Goal: Information Seeking & Learning: Learn about a topic

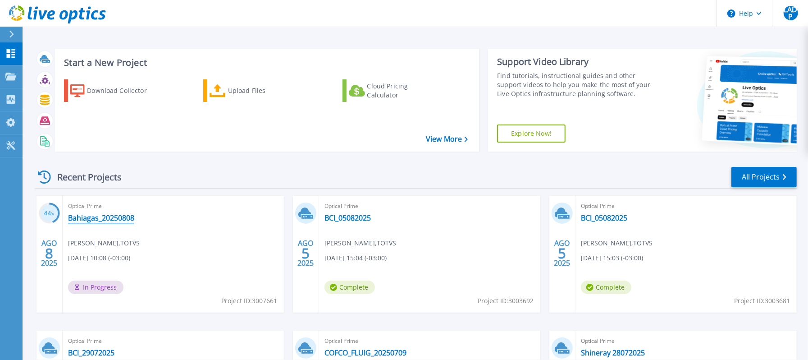
click at [96, 215] on link "Bahiagas_20250808" at bounding box center [101, 217] width 66 height 9
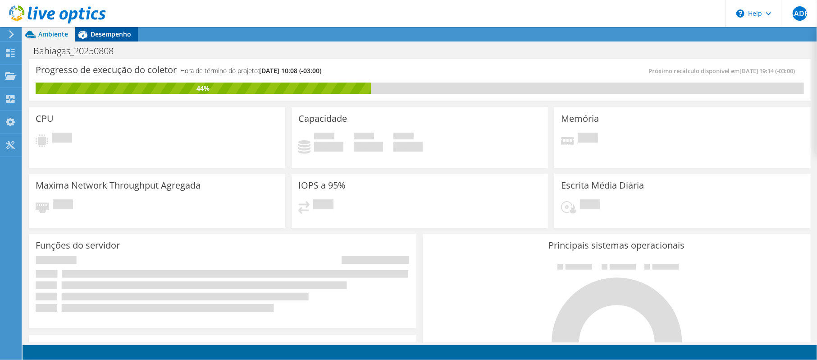
click at [109, 27] on div "Desempenho" at bounding box center [106, 34] width 63 height 14
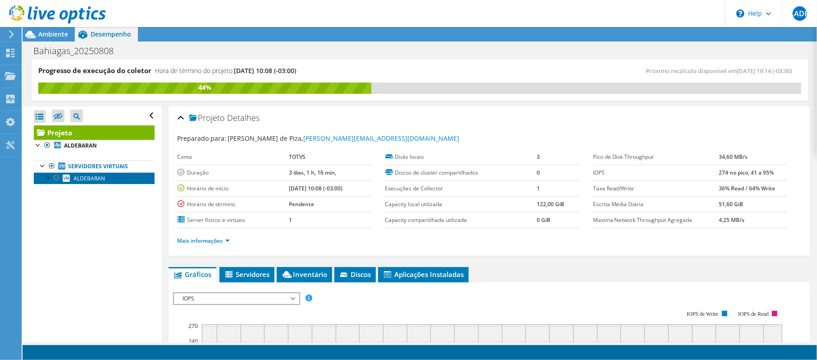
click at [99, 184] on link "ALDEBARAN" at bounding box center [94, 178] width 121 height 12
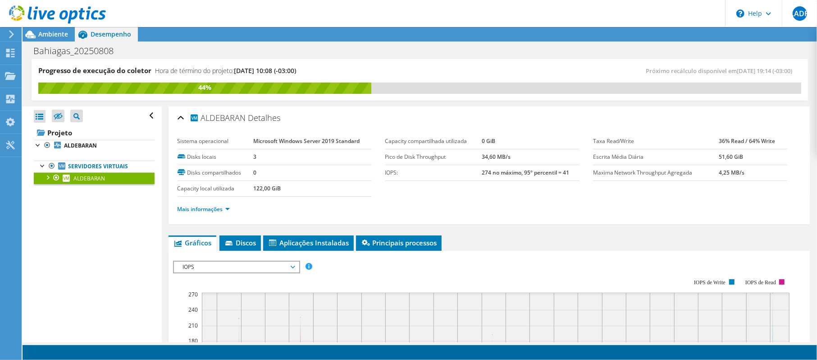
click at [46, 181] on div at bounding box center [47, 176] width 9 height 9
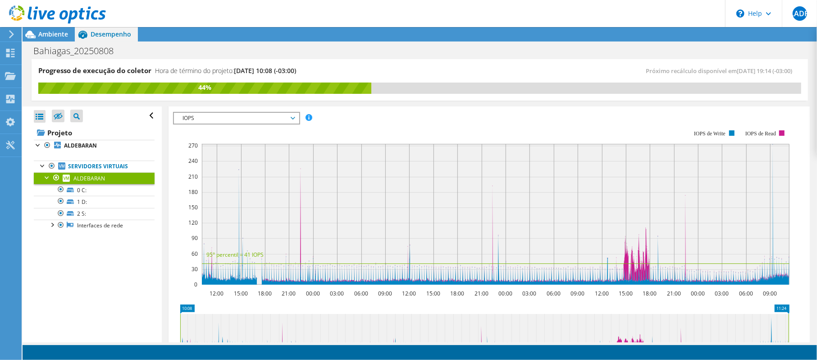
scroll to position [120, 0]
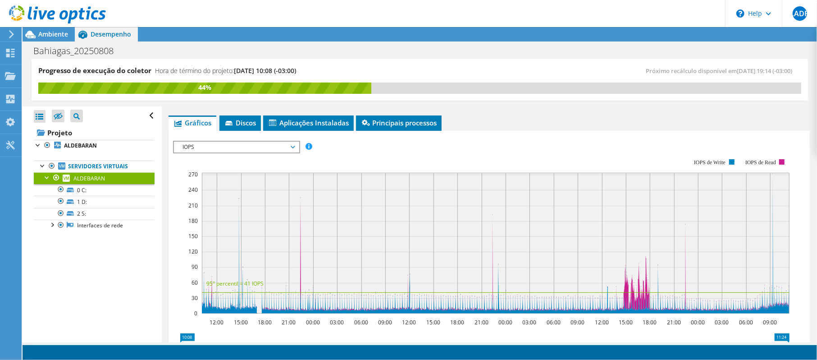
click at [283, 151] on span "IOPS" at bounding box center [237, 147] width 116 height 11
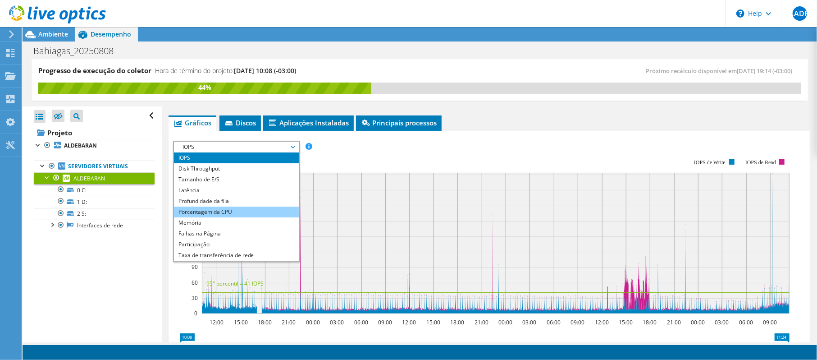
click at [230, 208] on li "Porcentagem da CPU" at bounding box center [236, 212] width 125 height 11
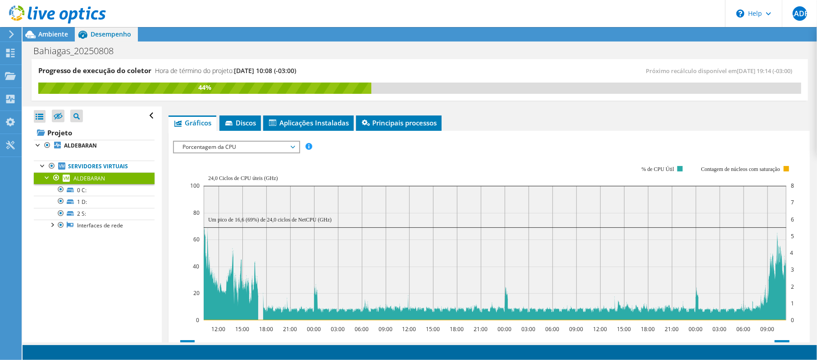
click at [268, 147] on span "Porcentagem da CPU" at bounding box center [237, 147] width 116 height 11
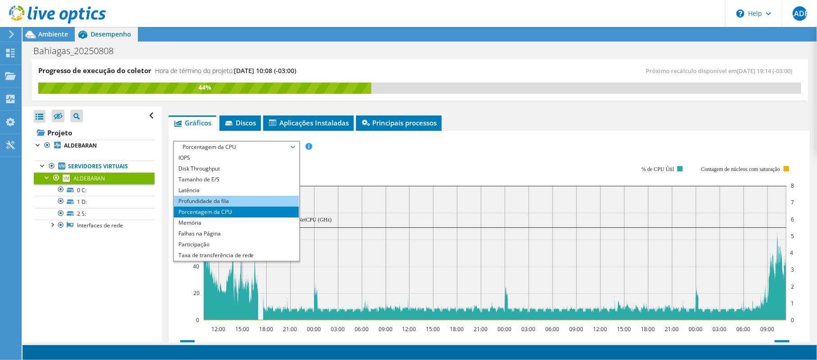
click at [218, 201] on li "Profundidade da fila" at bounding box center [236, 201] width 125 height 11
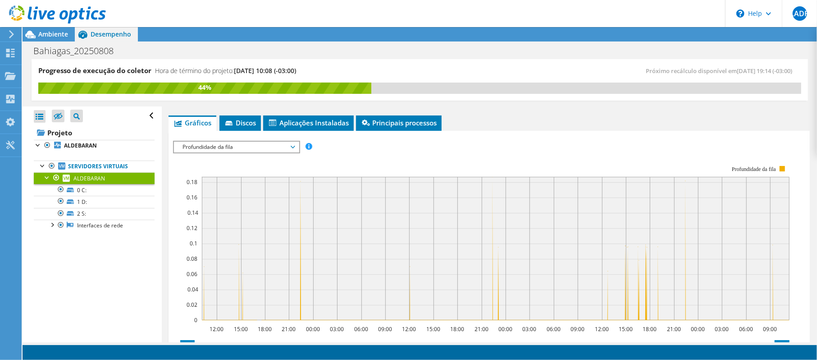
click at [258, 139] on div "IOPS Disk Throughput Tamanho de E/S Latência Profundidade da fila Porcentagem d…" at bounding box center [489, 295] width 633 height 319
click at [255, 142] on span "Profundidade da fila" at bounding box center [237, 147] width 116 height 11
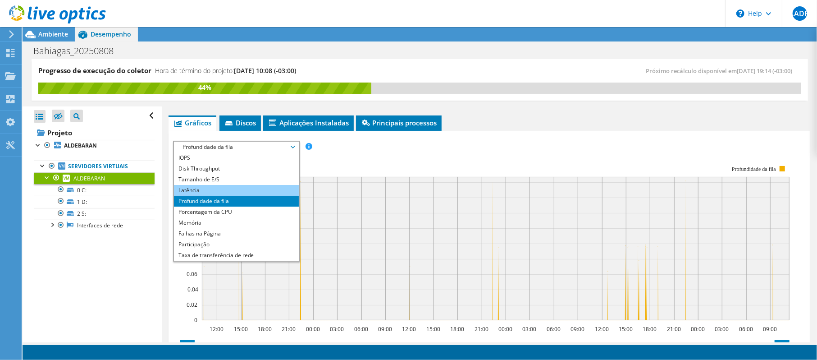
click at [214, 188] on li "Latência" at bounding box center [236, 190] width 125 height 11
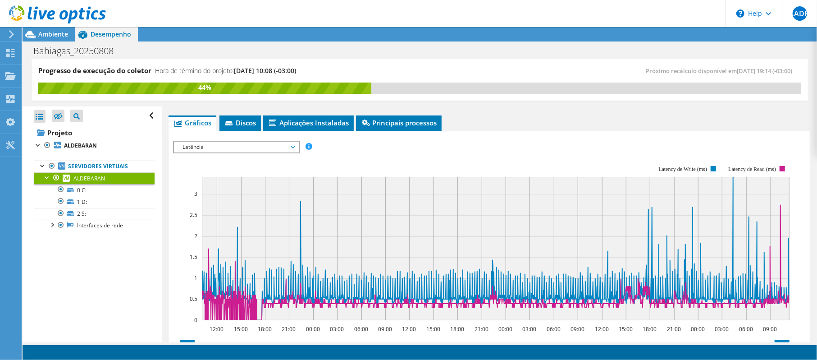
click at [239, 147] on span "Latência" at bounding box center [237, 147] width 116 height 11
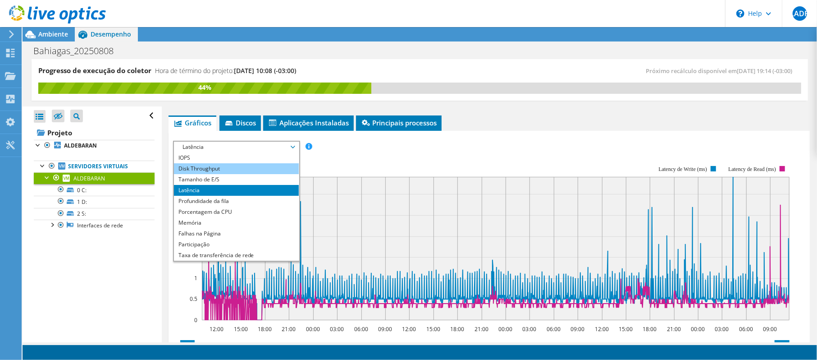
click at [226, 171] on li "Disk Throughput" at bounding box center [236, 168] width 125 height 11
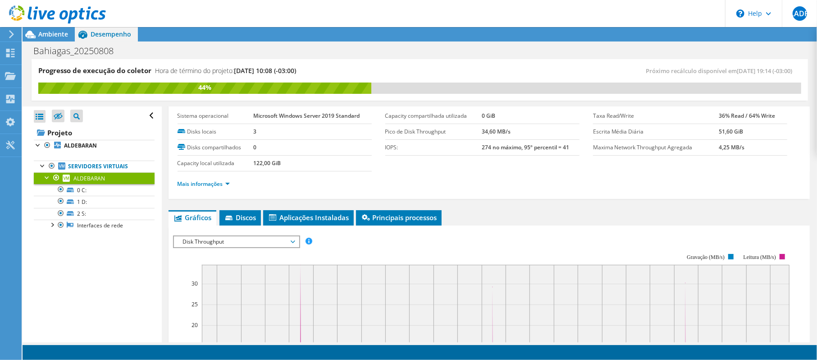
scroll to position [0, 0]
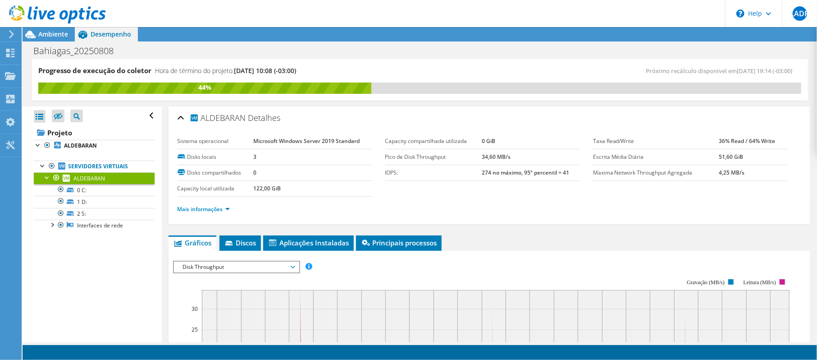
click at [67, 4] on div at bounding box center [53, 15] width 106 height 30
click at [63, 18] on use at bounding box center [57, 14] width 97 height 18
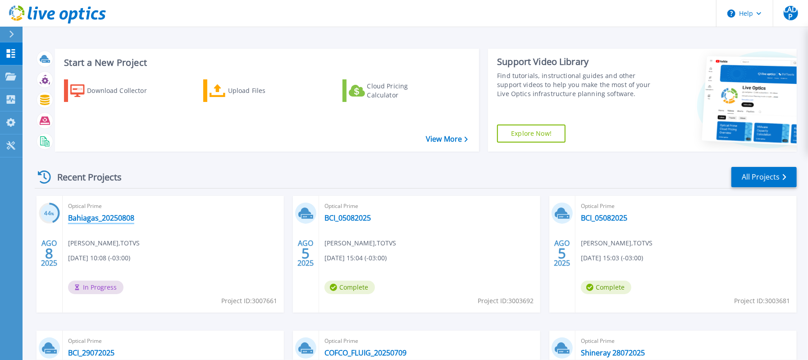
click at [111, 219] on link "Bahiagas_20250808" at bounding box center [101, 217] width 66 height 9
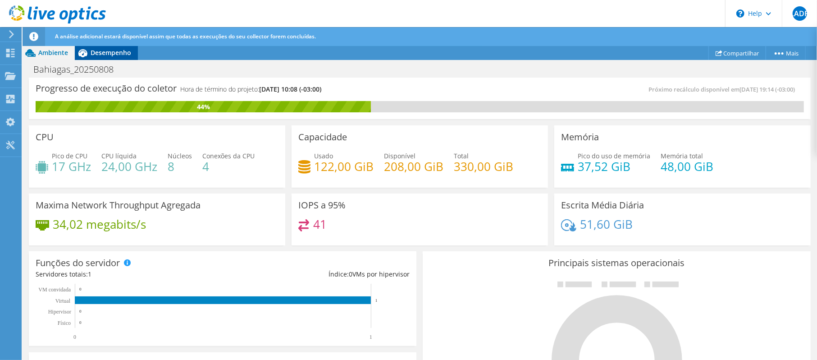
click at [121, 59] on div "Desempenho" at bounding box center [106, 53] width 63 height 14
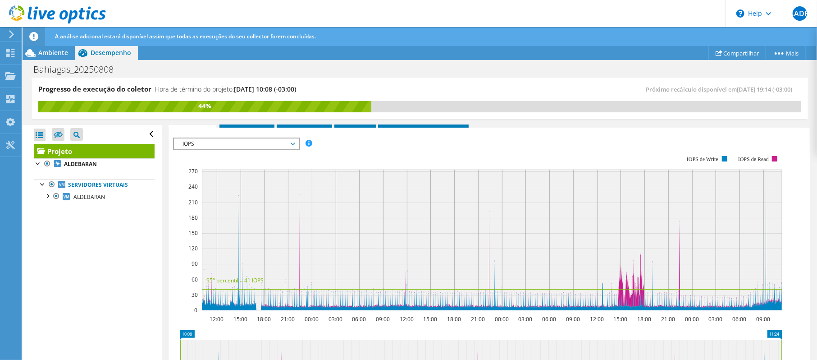
scroll to position [240, 0]
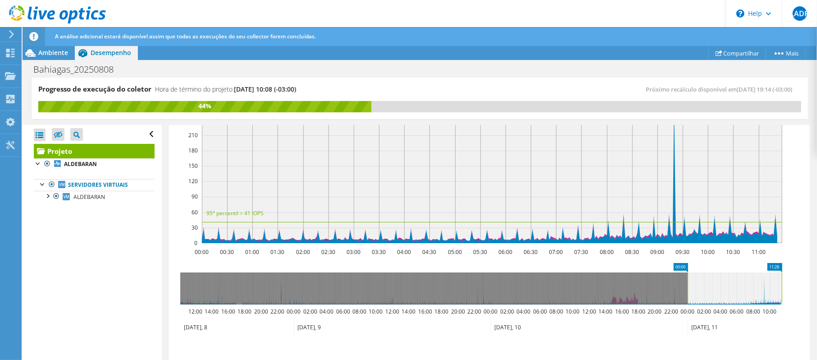
click at [720, 330] on icon at bounding box center [731, 327] width 87 height 15
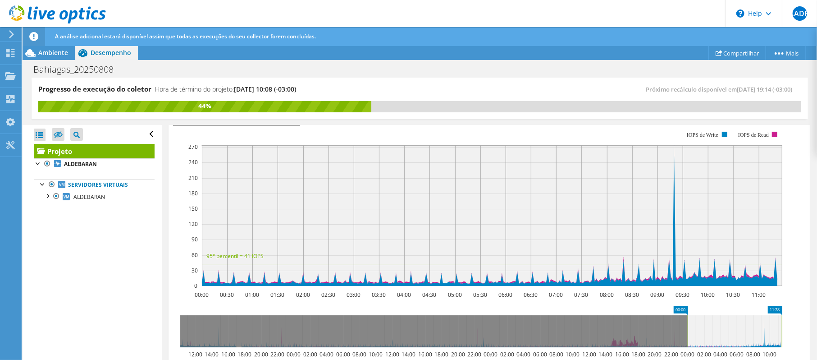
scroll to position [180, 0]
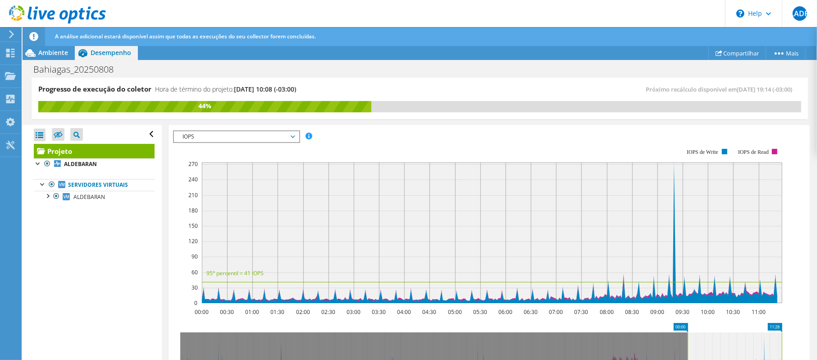
click at [235, 134] on span "IOPS" at bounding box center [237, 136] width 116 height 11
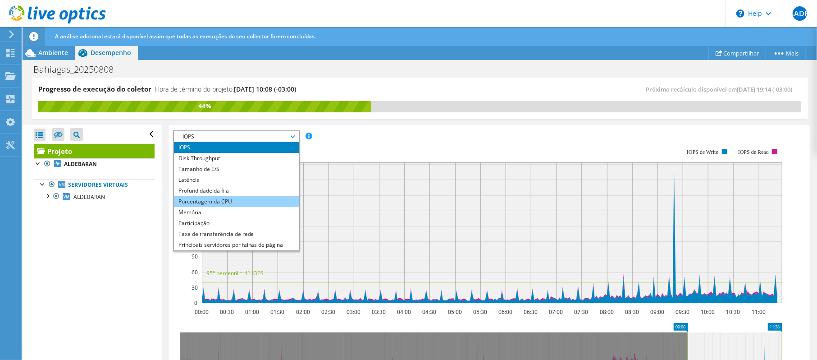
click at [228, 203] on li "Porcentagem da CPU" at bounding box center [236, 201] width 125 height 11
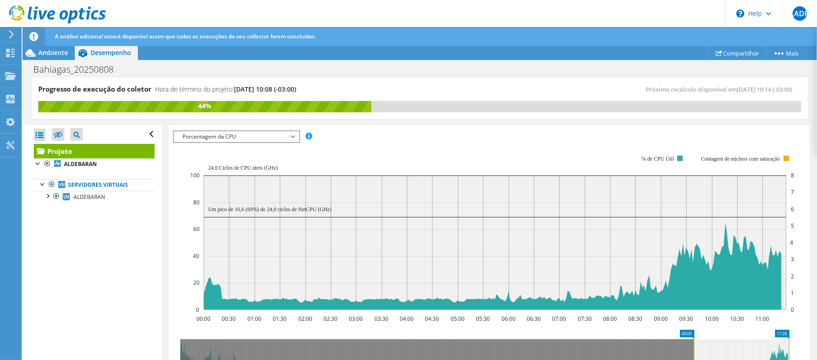
click at [75, 15] on use at bounding box center [57, 14] width 97 height 18
